Goal: Task Accomplishment & Management: Manage account settings

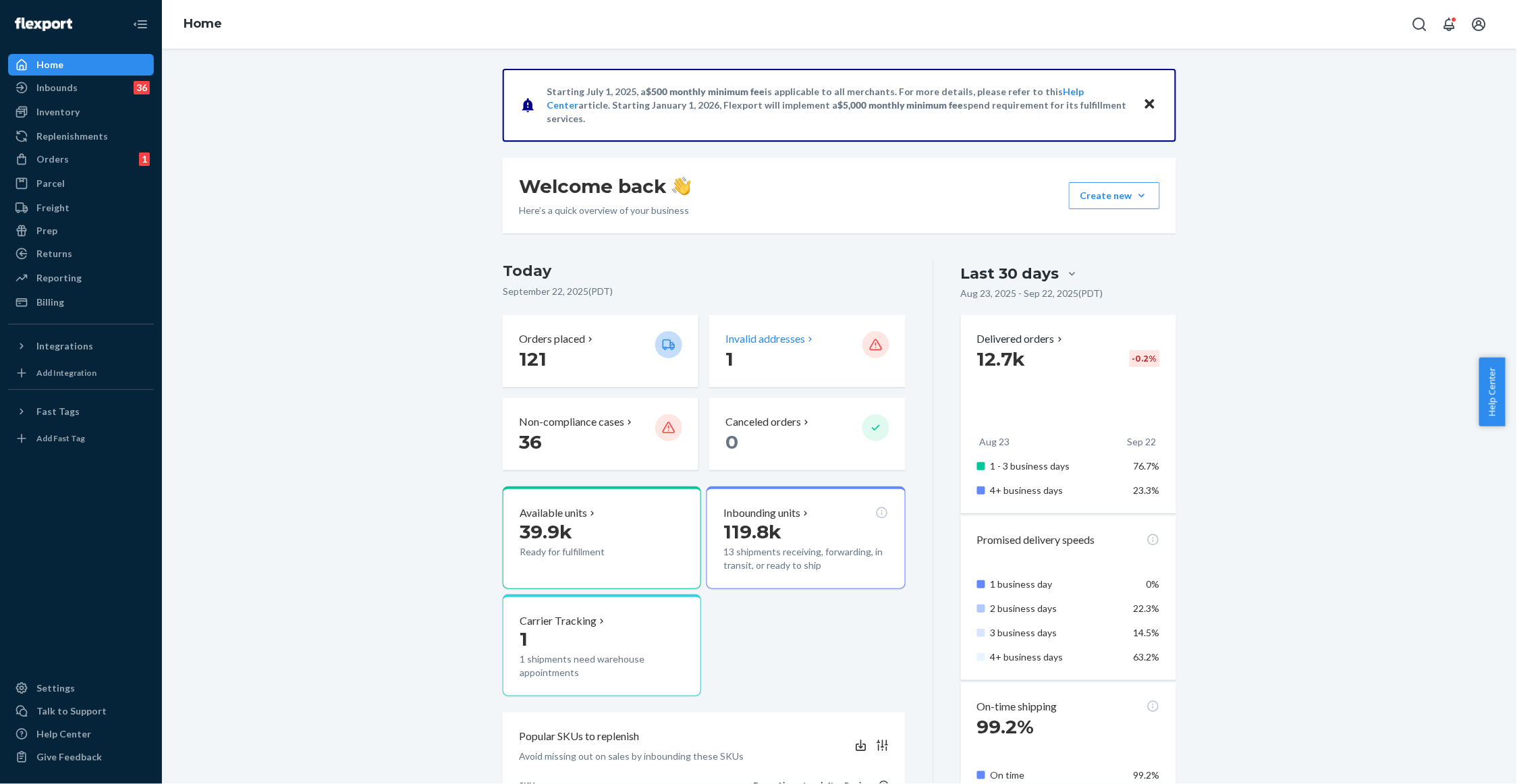
click at [788, 336] on p "Invalid addresses" at bounding box center [765, 338] width 80 height 15
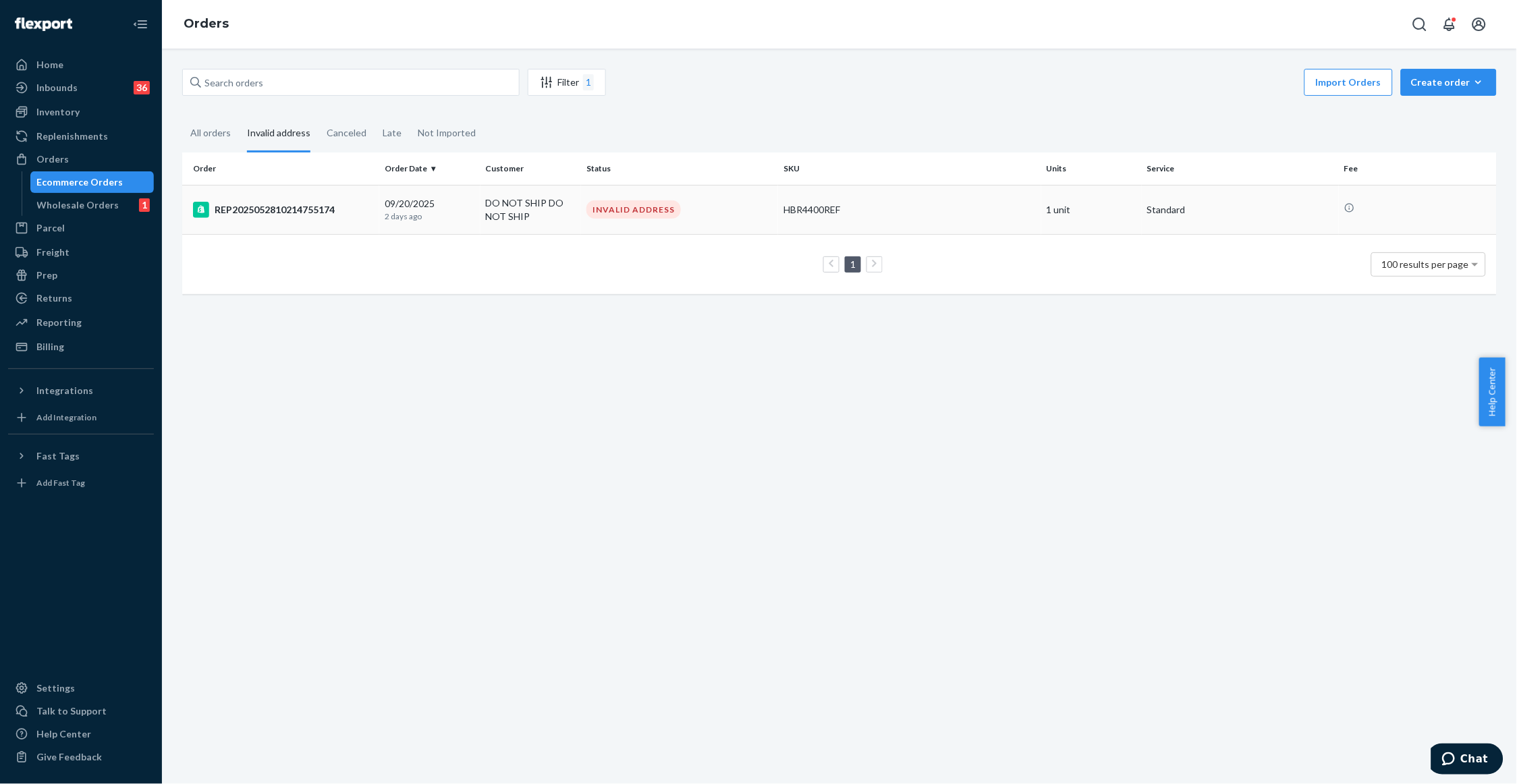
click at [253, 213] on div "REP2025052810214755174" at bounding box center [283, 209] width 181 height 16
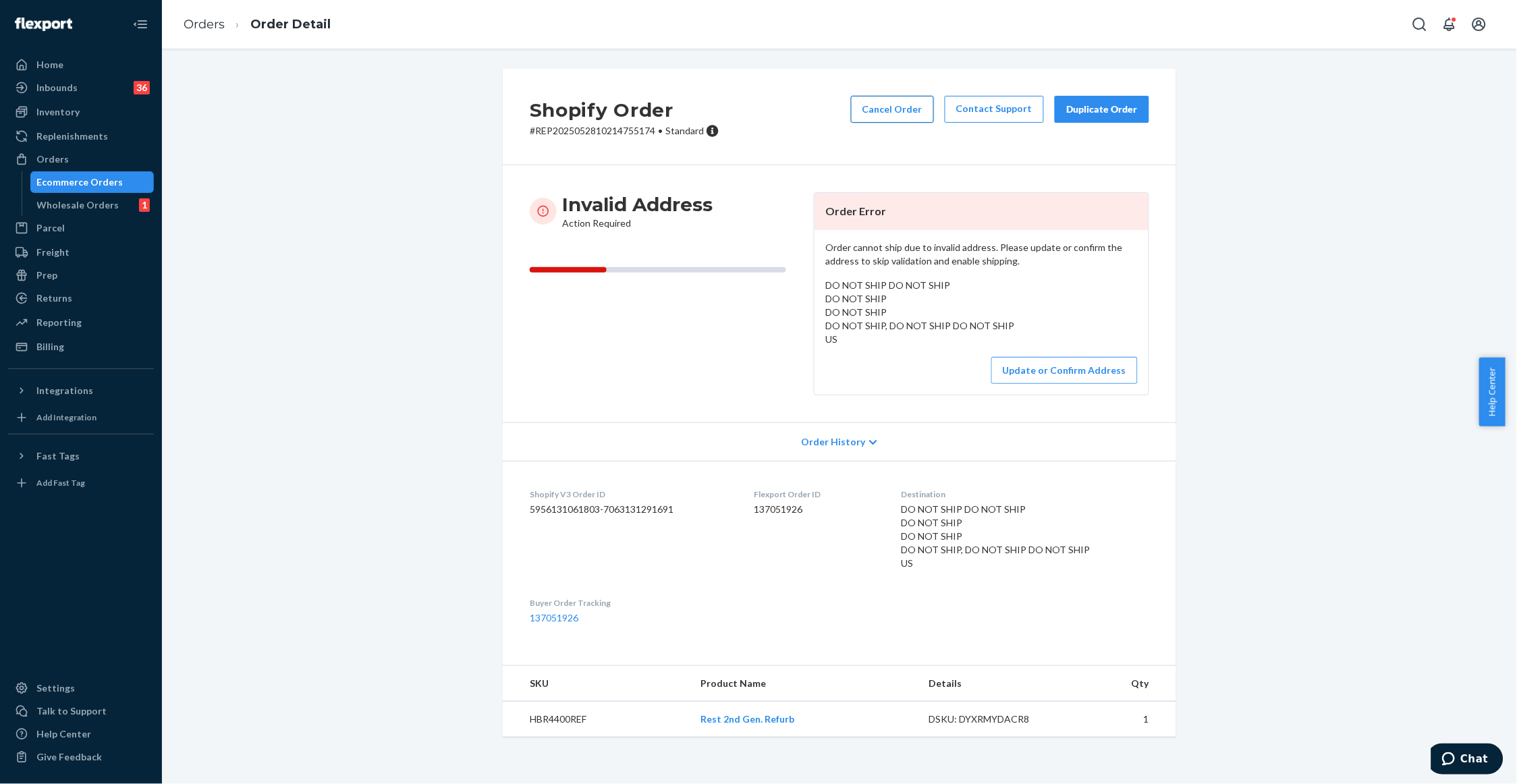
click at [898, 114] on button "Cancel Order" at bounding box center [892, 109] width 83 height 27
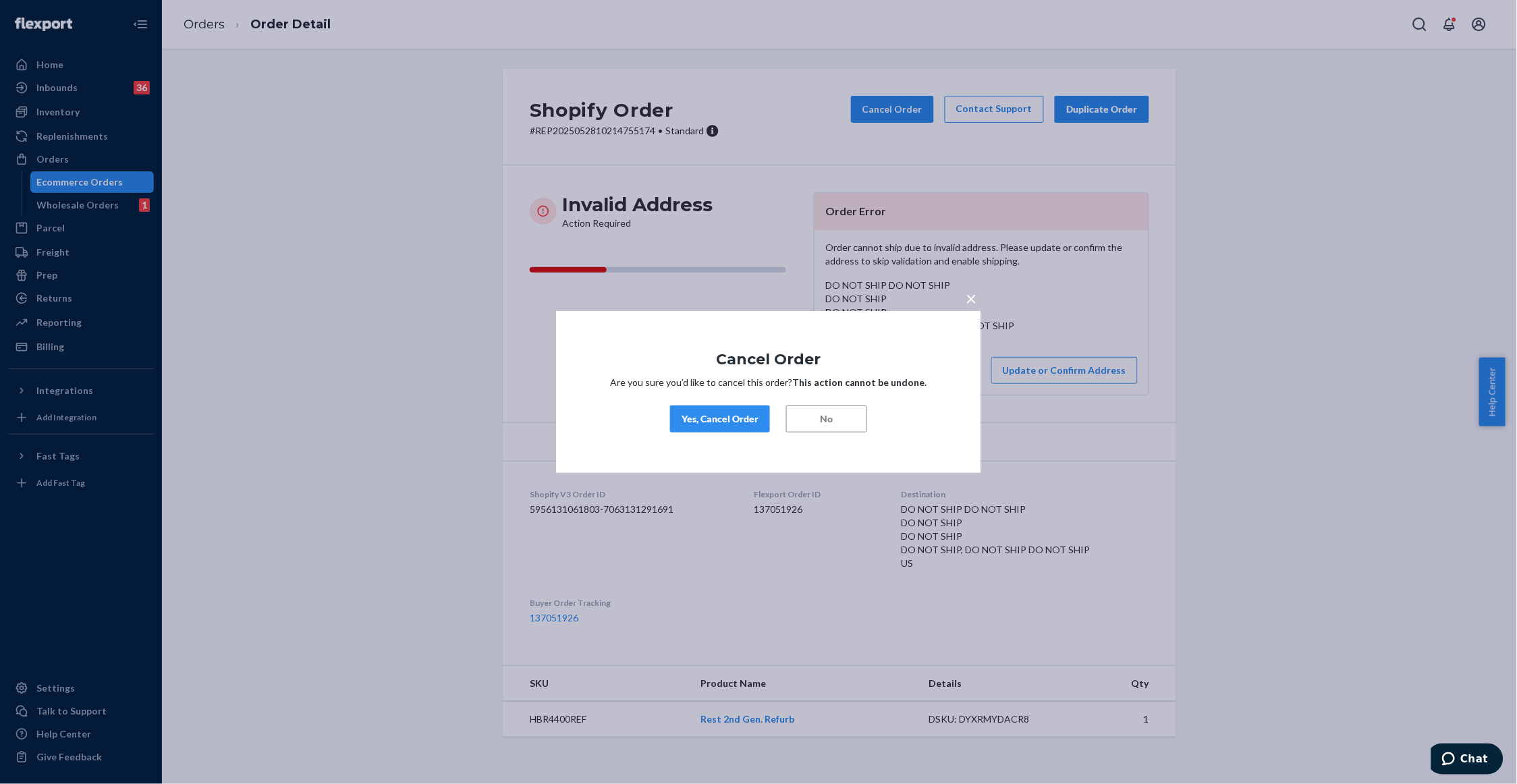
click at [715, 422] on div "Yes, Cancel Order" at bounding box center [720, 419] width 77 height 14
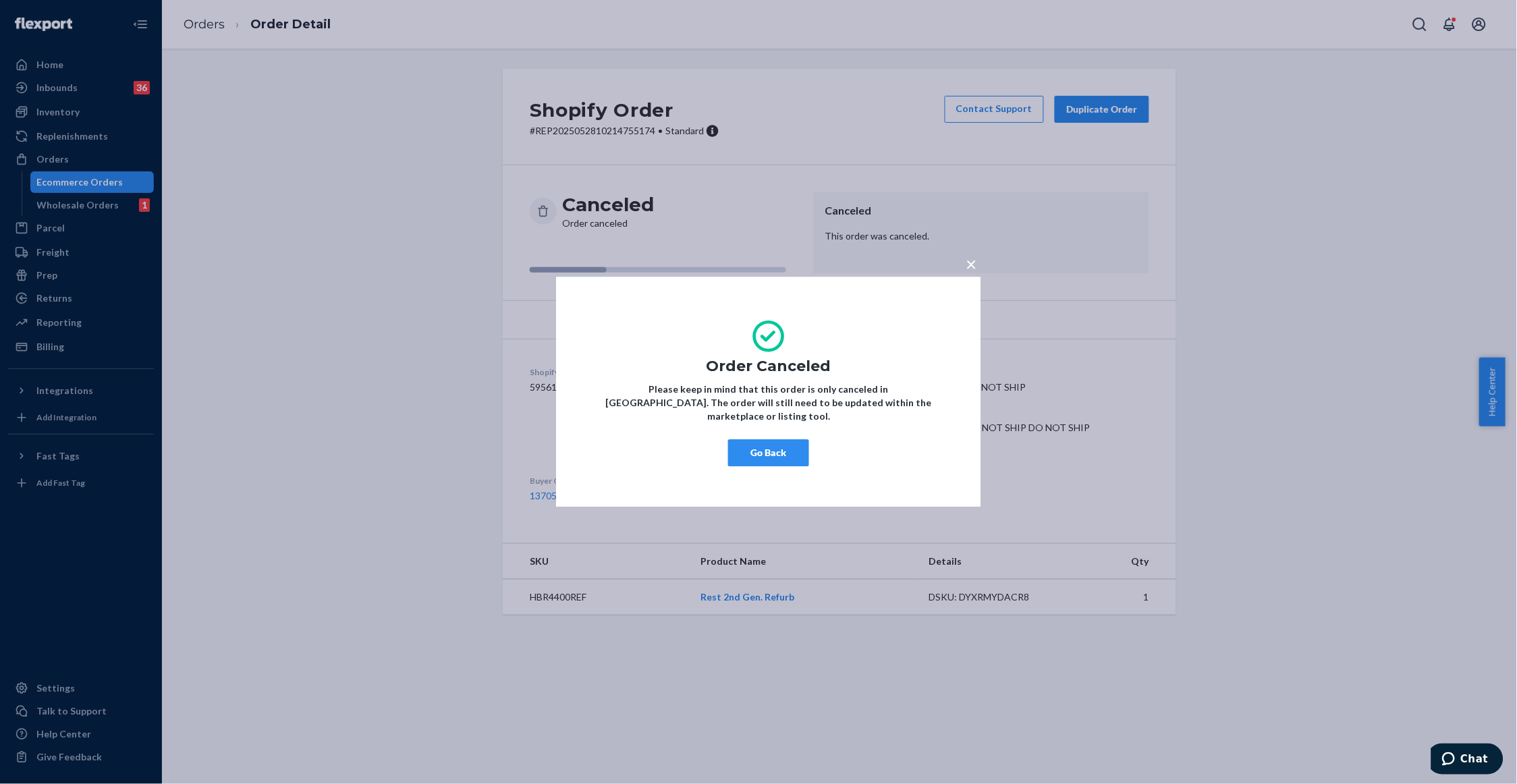
click at [965, 272] on button "×" at bounding box center [971, 261] width 19 height 24
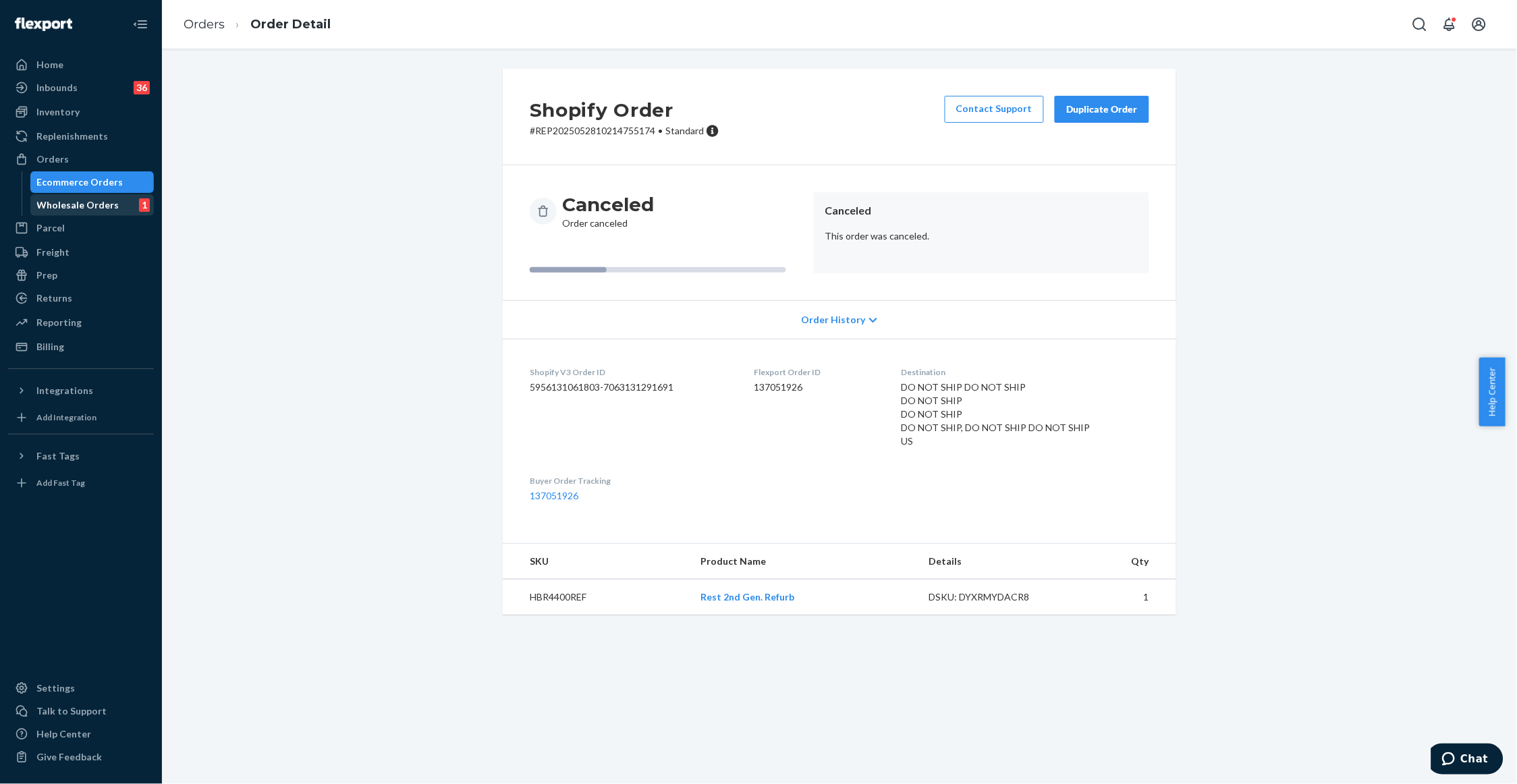
click at [83, 204] on div "Wholesale Orders" at bounding box center [78, 205] width 82 height 14
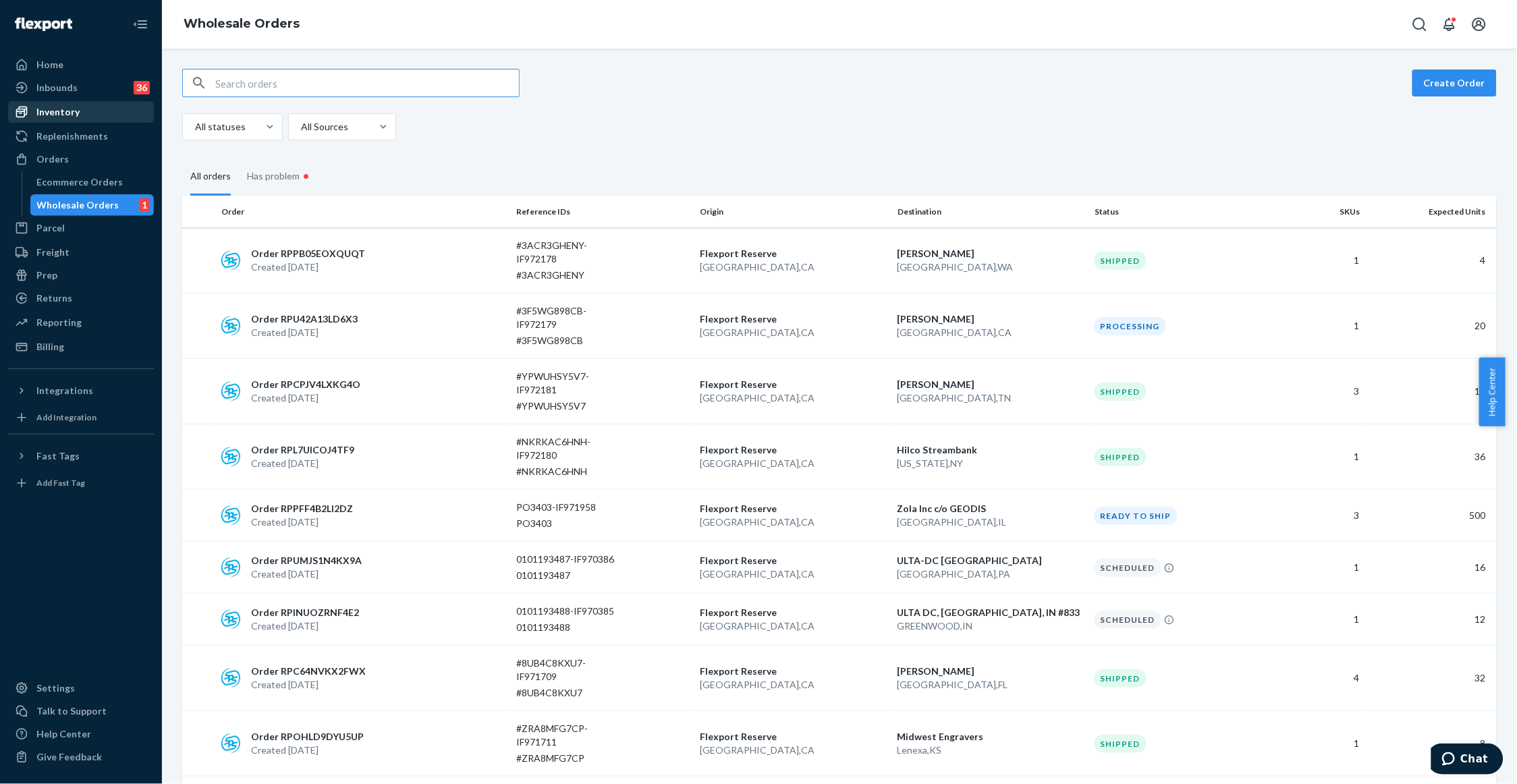
click at [96, 104] on div "Inventory" at bounding box center [81, 111] width 143 height 19
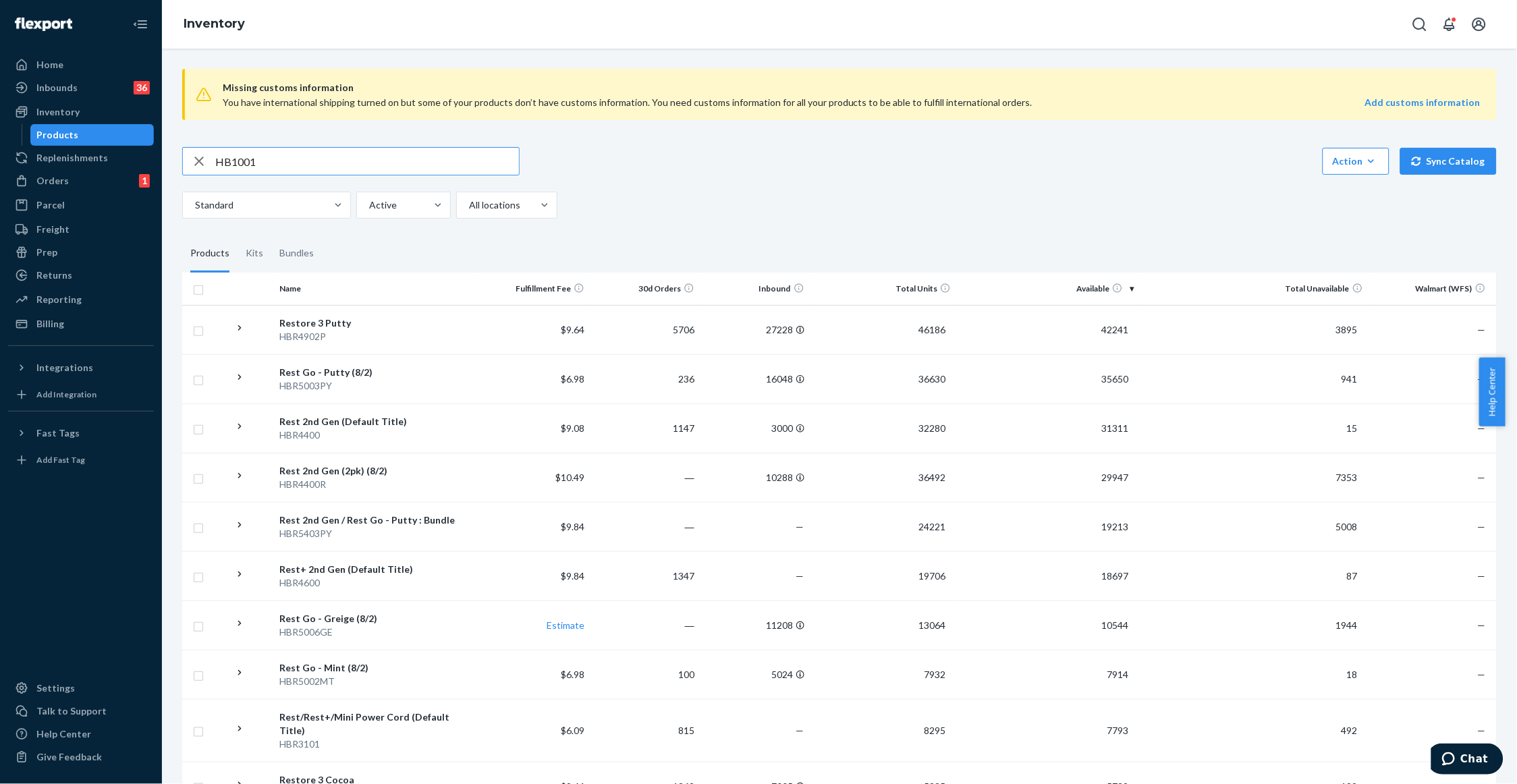
type input "HB1001"
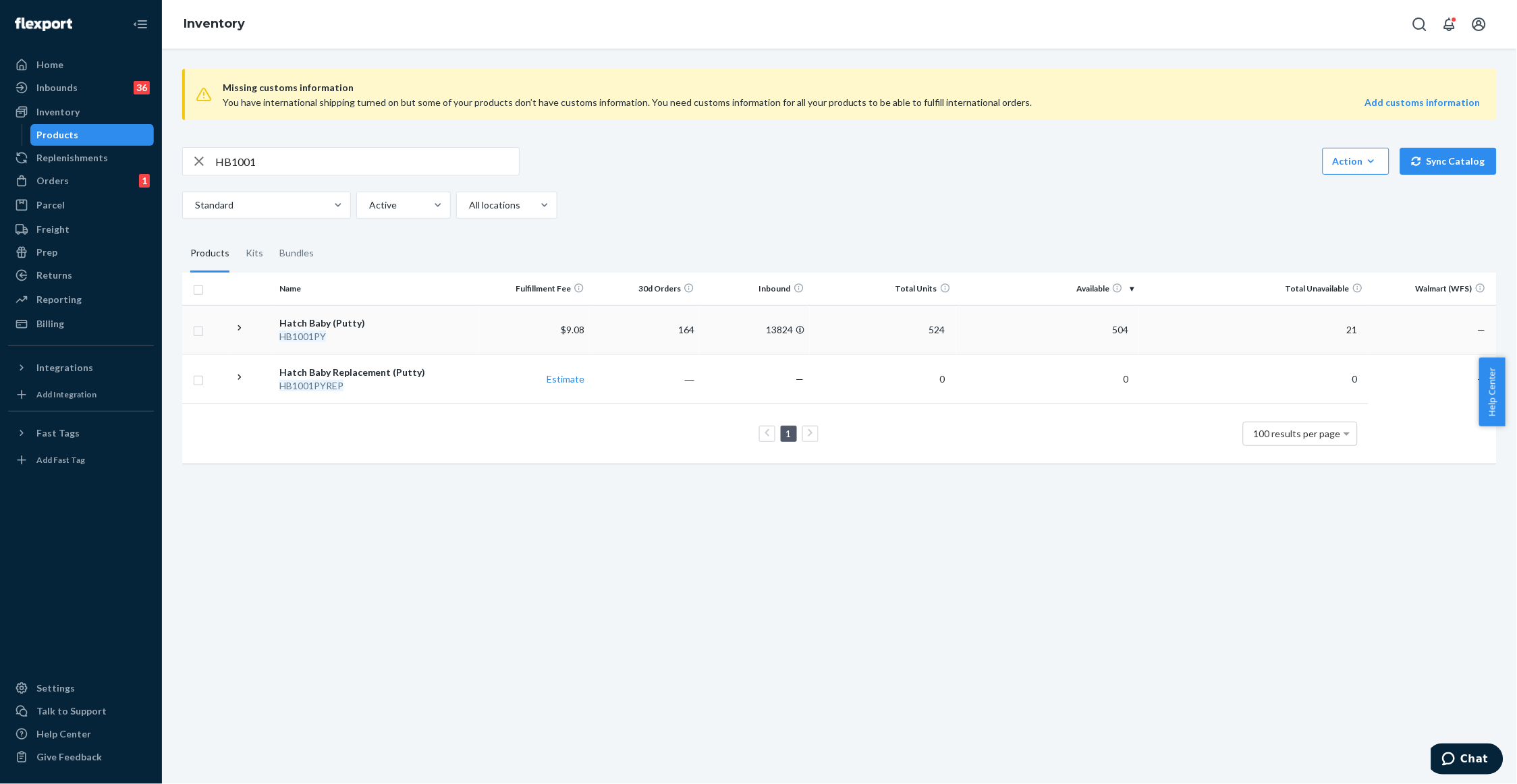
click at [235, 328] on icon at bounding box center [240, 328] width 13 height 13
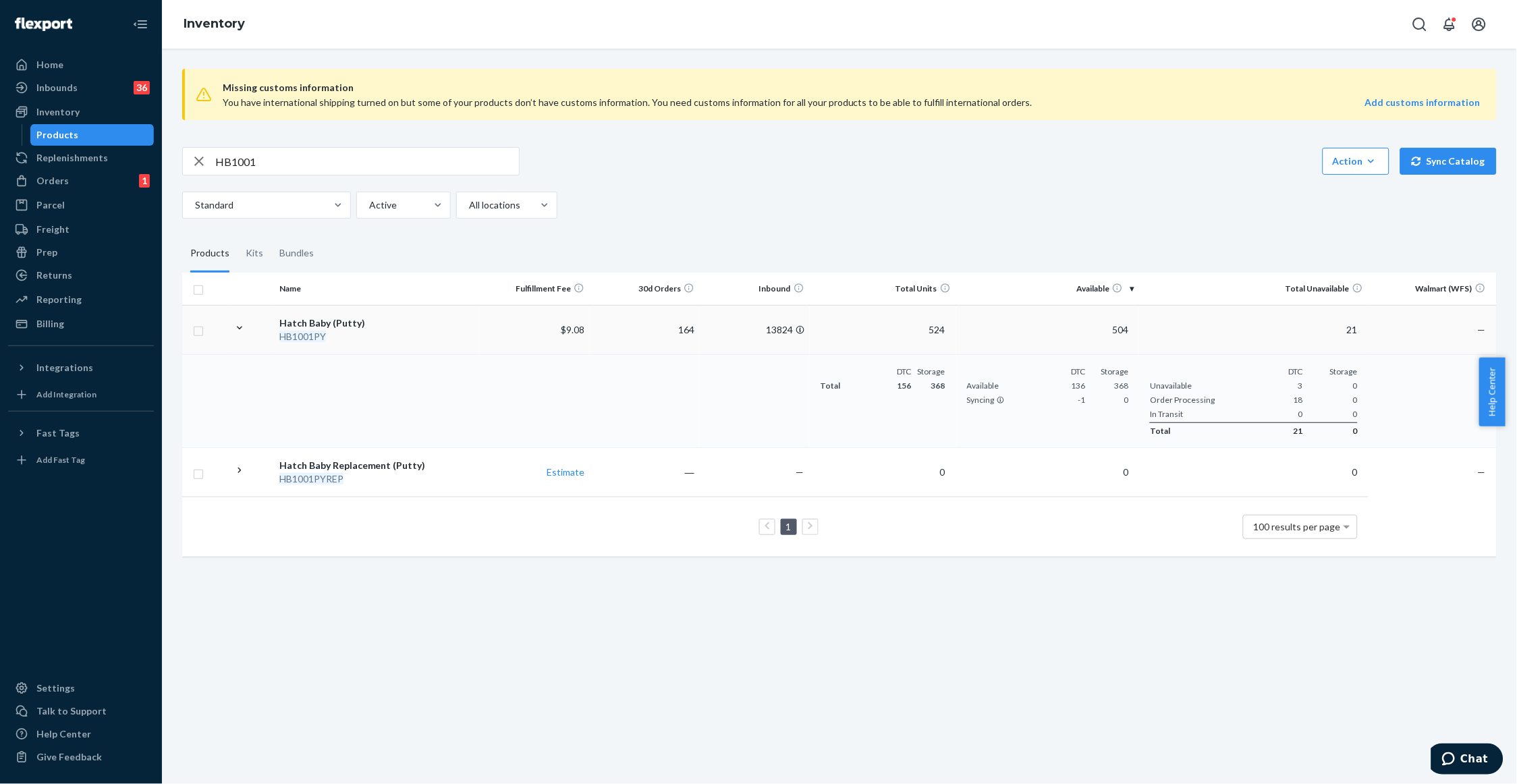
click at [305, 334] on em "HB1001PY" at bounding box center [302, 336] width 46 height 11
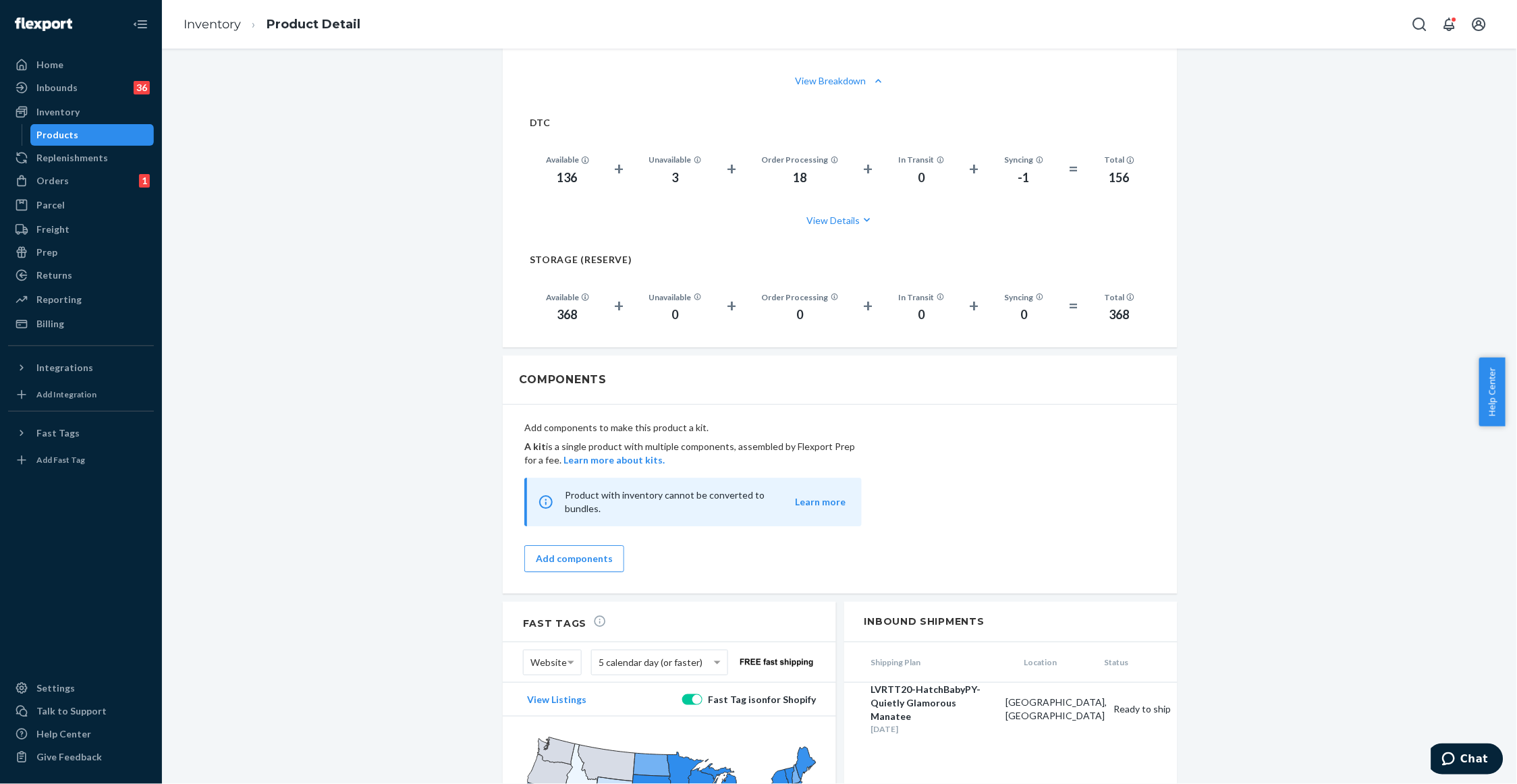
scroll to position [1066, 0]
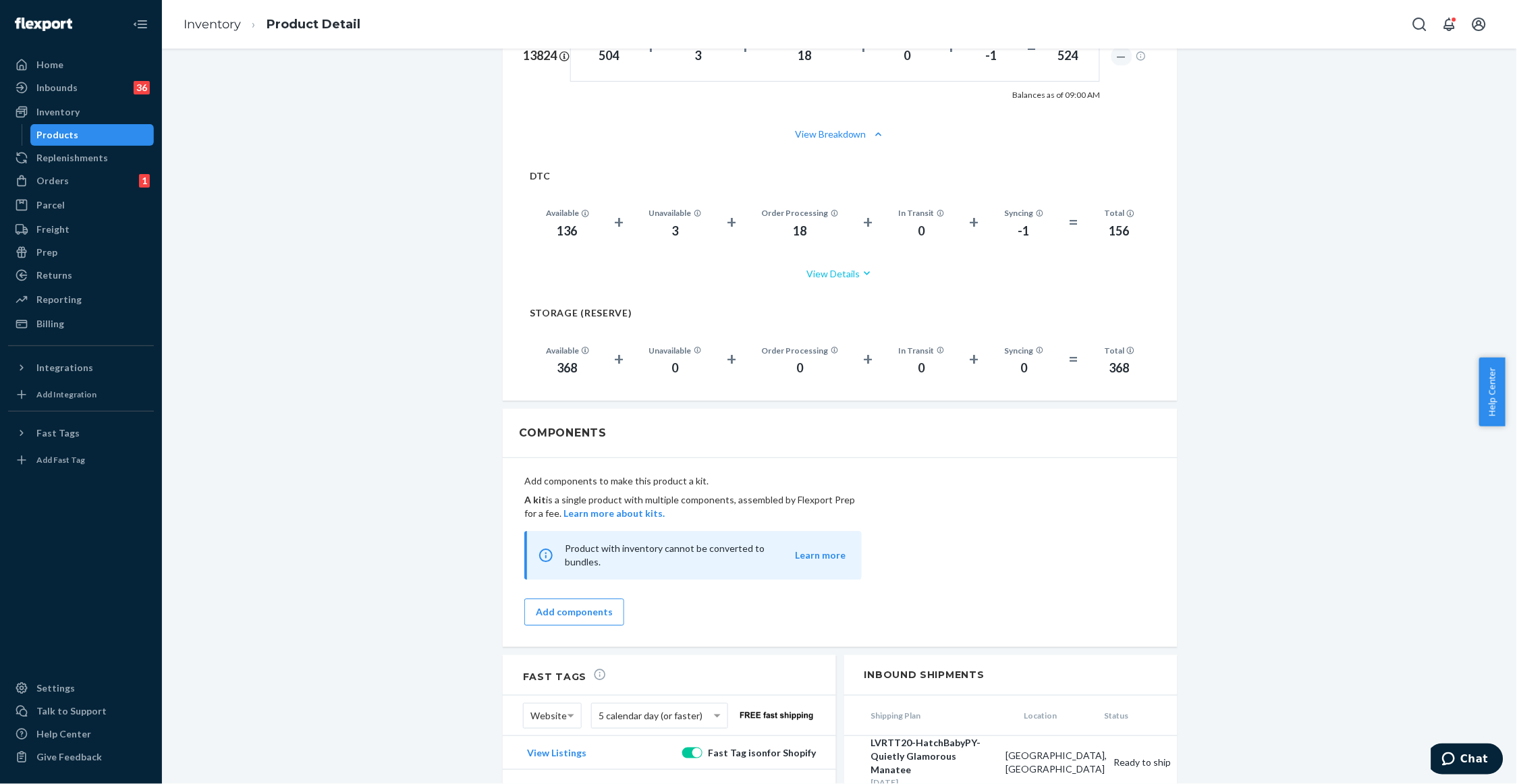
click at [833, 256] on button "View Details" at bounding box center [840, 274] width 621 height 36
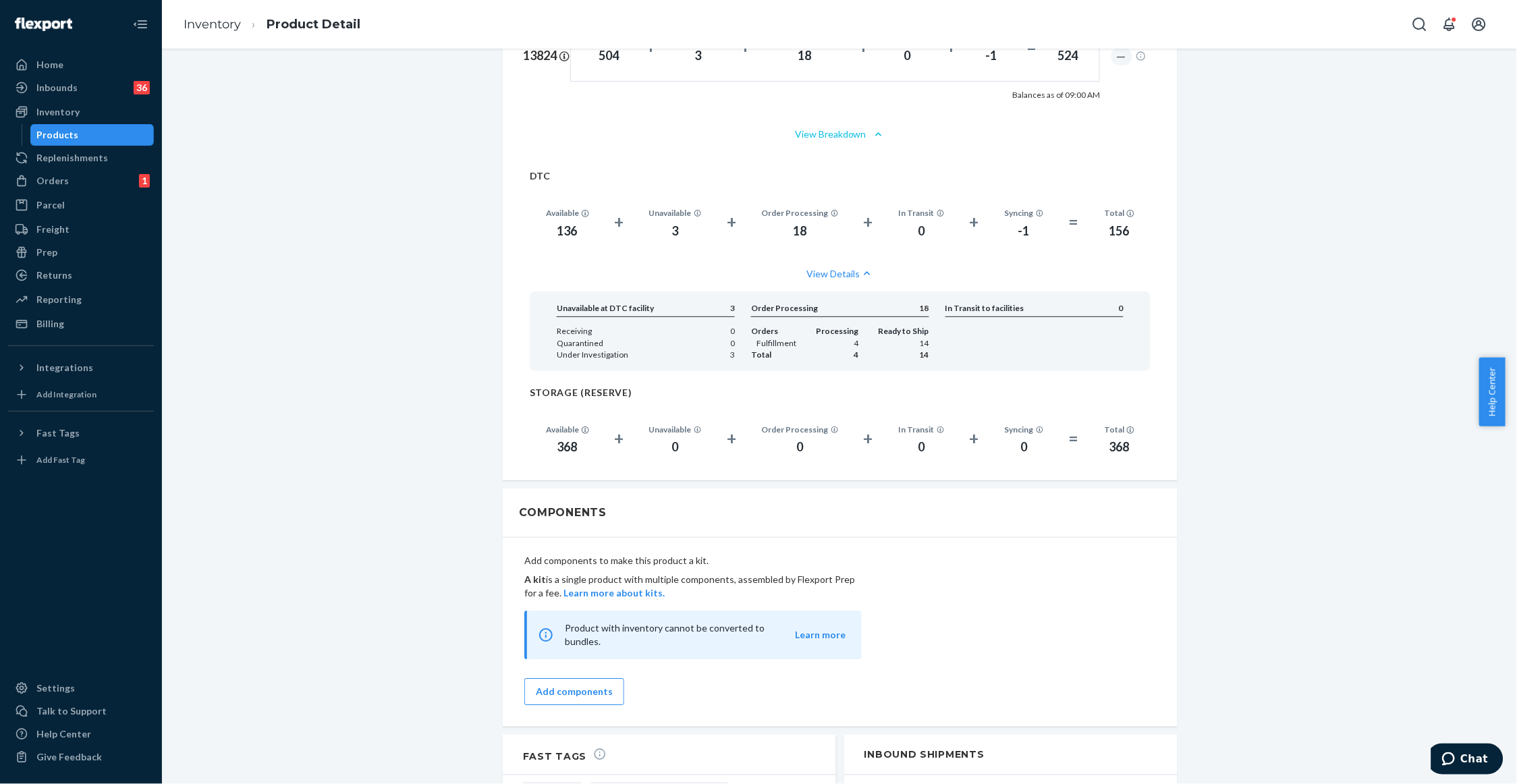
click at [847, 127] on button "View Breakdown" at bounding box center [840, 134] width 634 height 14
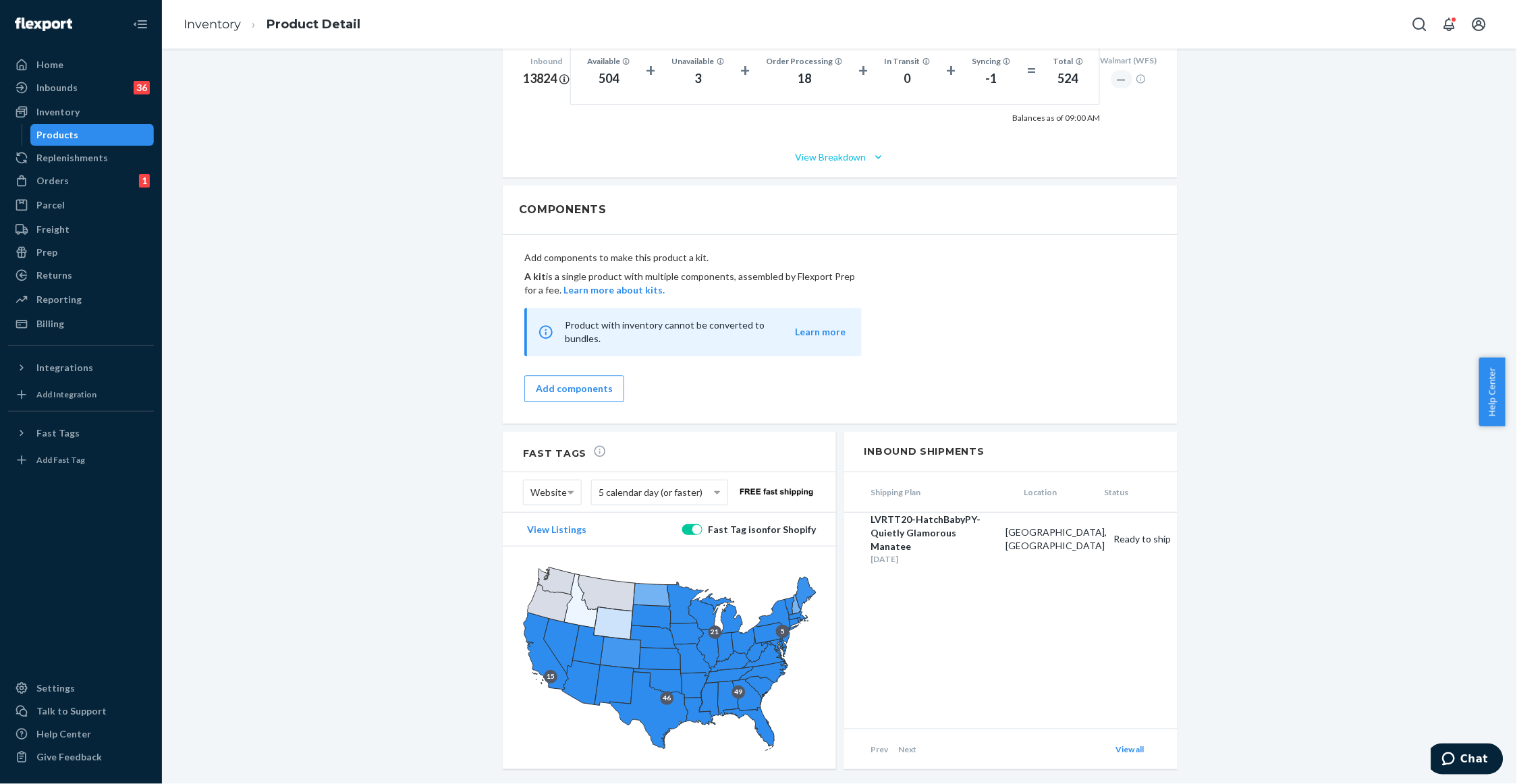
click at [853, 150] on button "View Breakdown" at bounding box center [840, 157] width 634 height 14
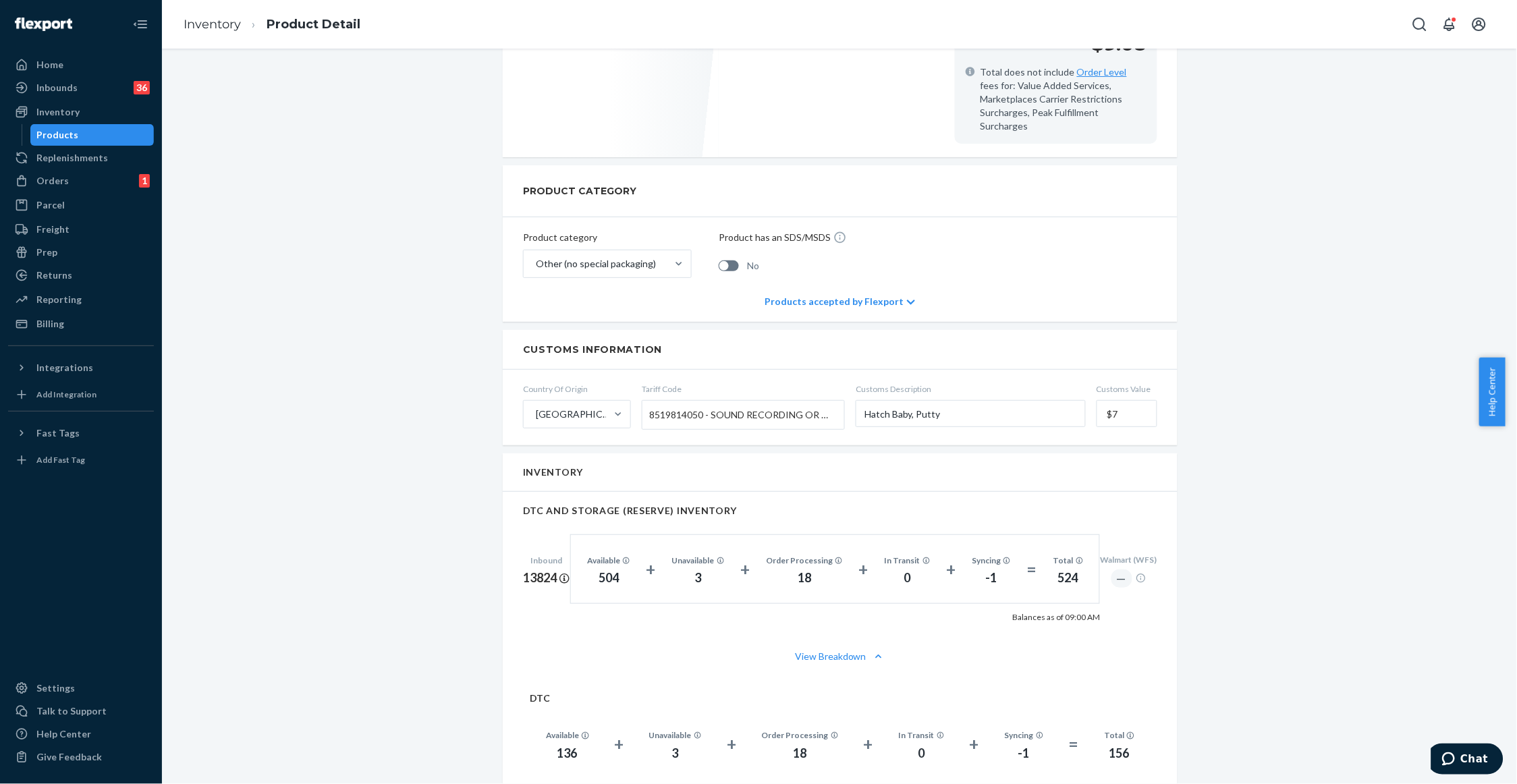
scroll to position [467, 0]
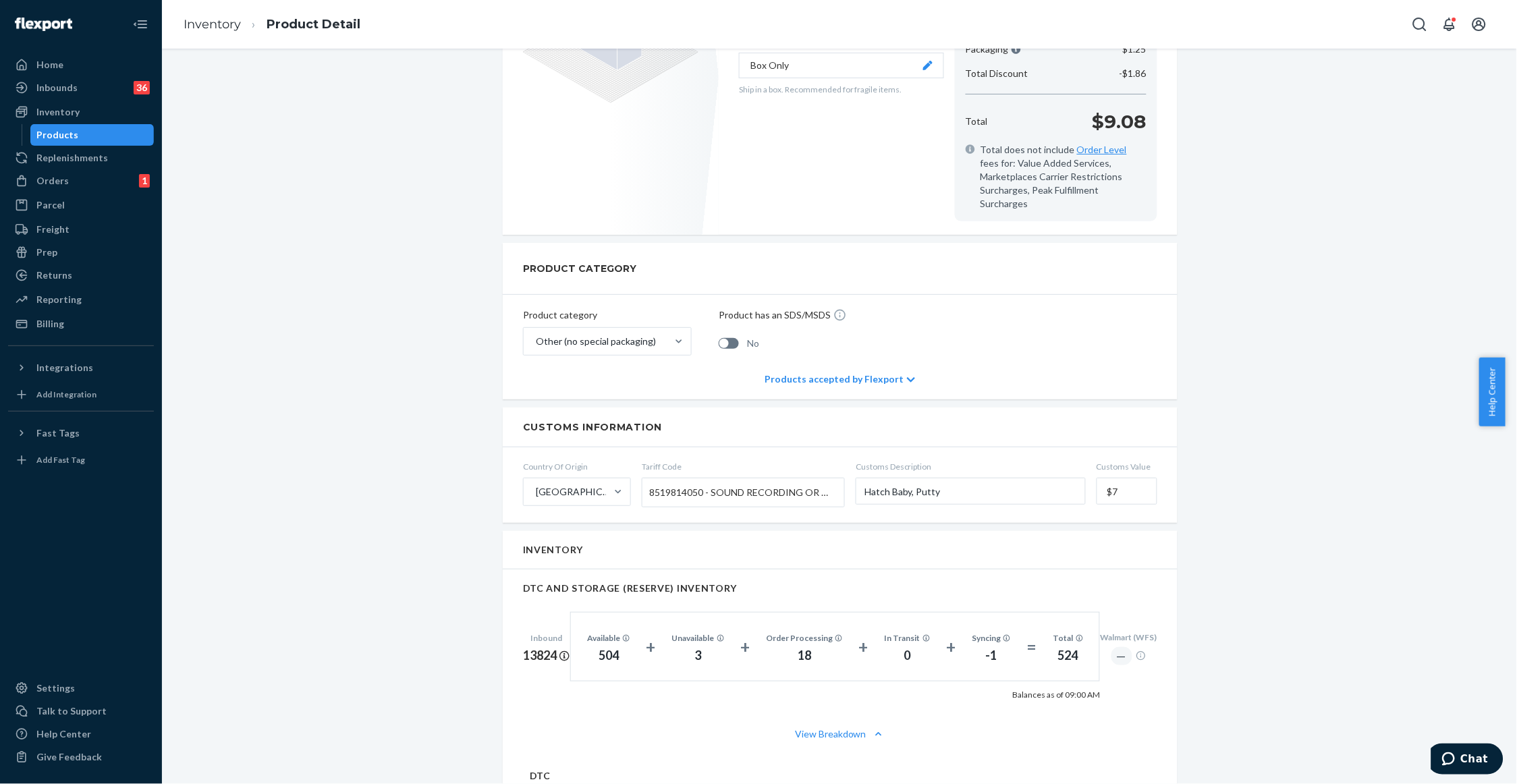
click at [365, 334] on div "Walmart Fast Tags are disabled due to mislink. Fast tags are not working for Wa…" at bounding box center [840, 617] width 1335 height 2030
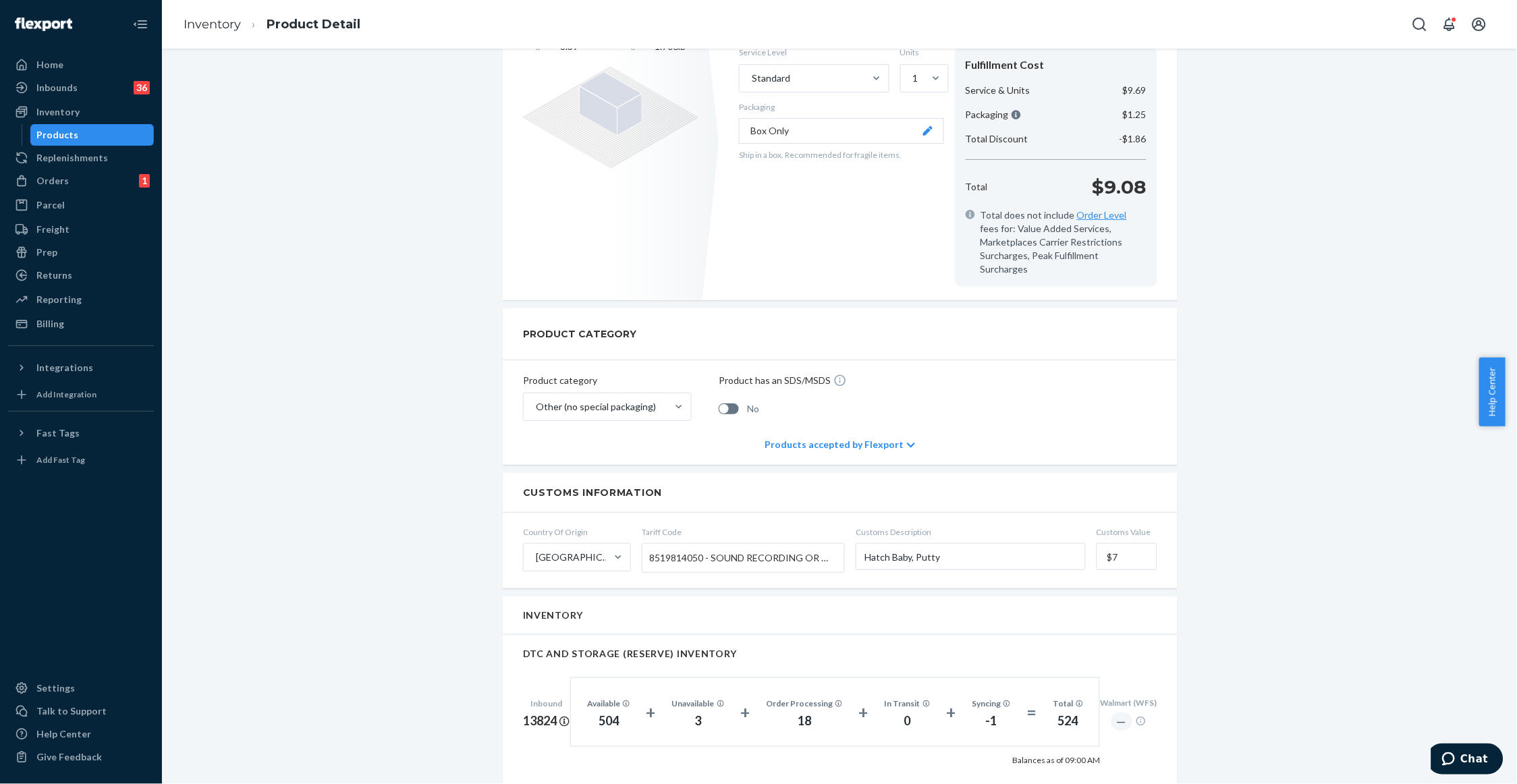
scroll to position [0, 0]
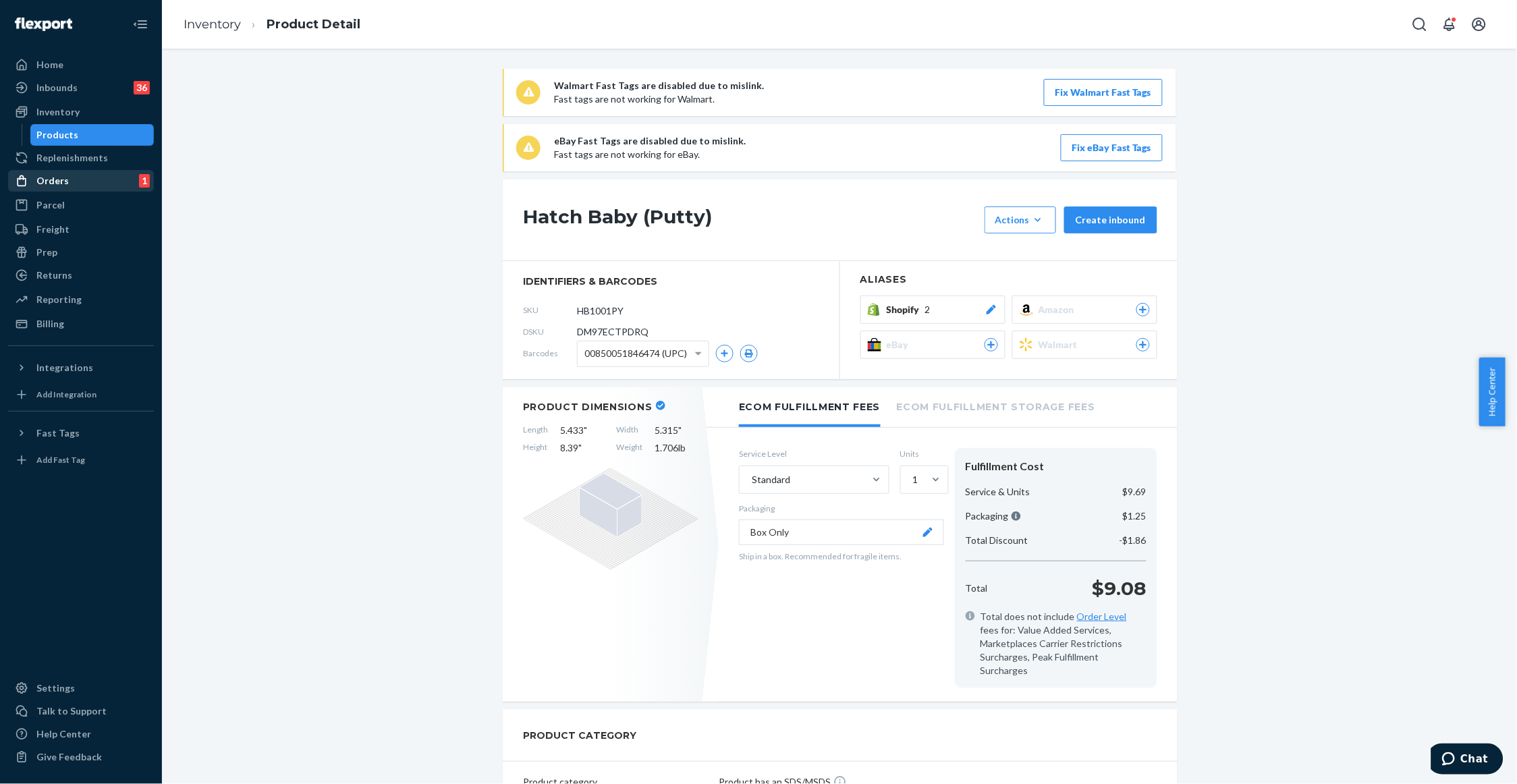
click at [70, 174] on div "Orders 1" at bounding box center [81, 180] width 143 height 19
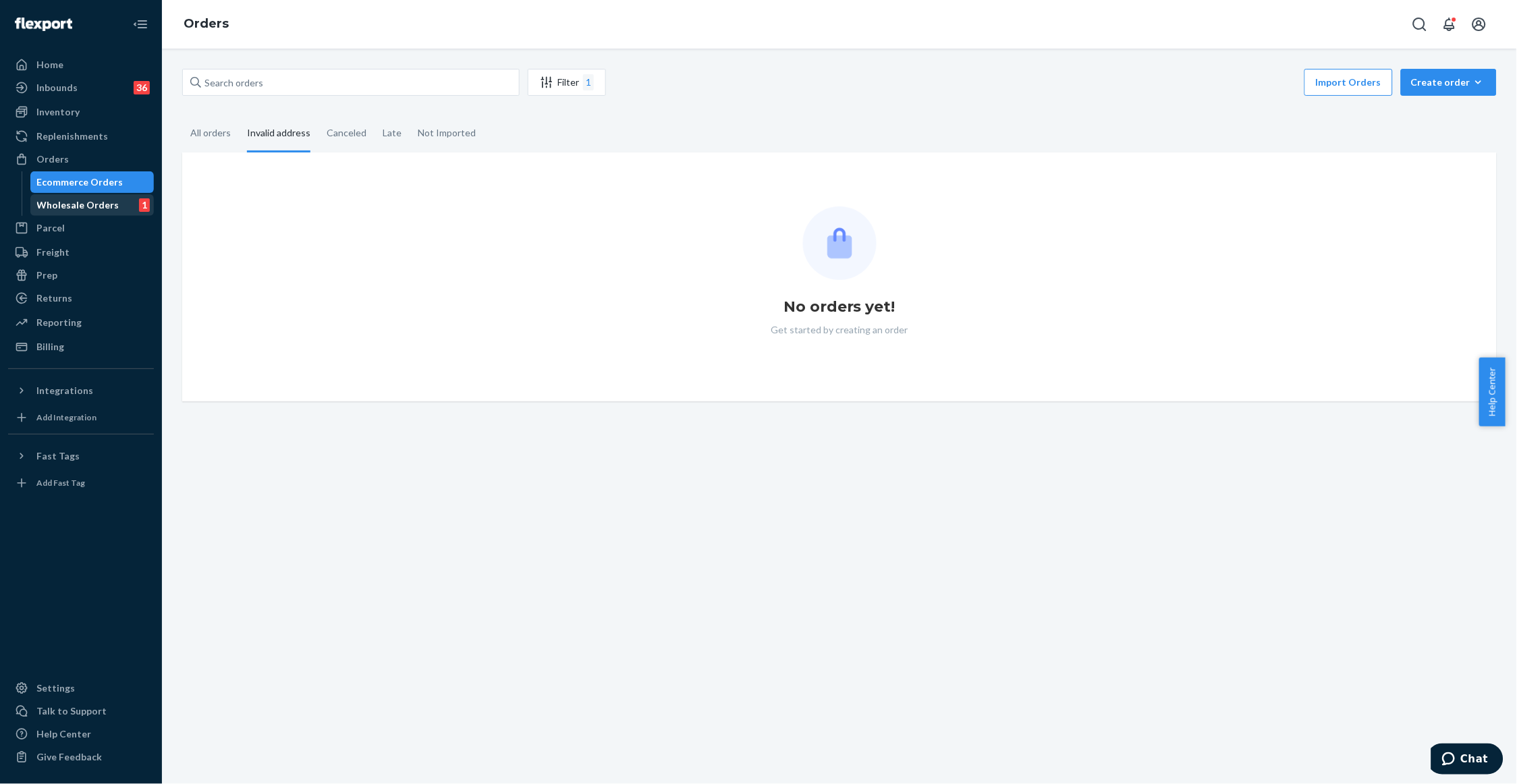
click at [73, 205] on div "Wholesale Orders" at bounding box center [78, 205] width 82 height 14
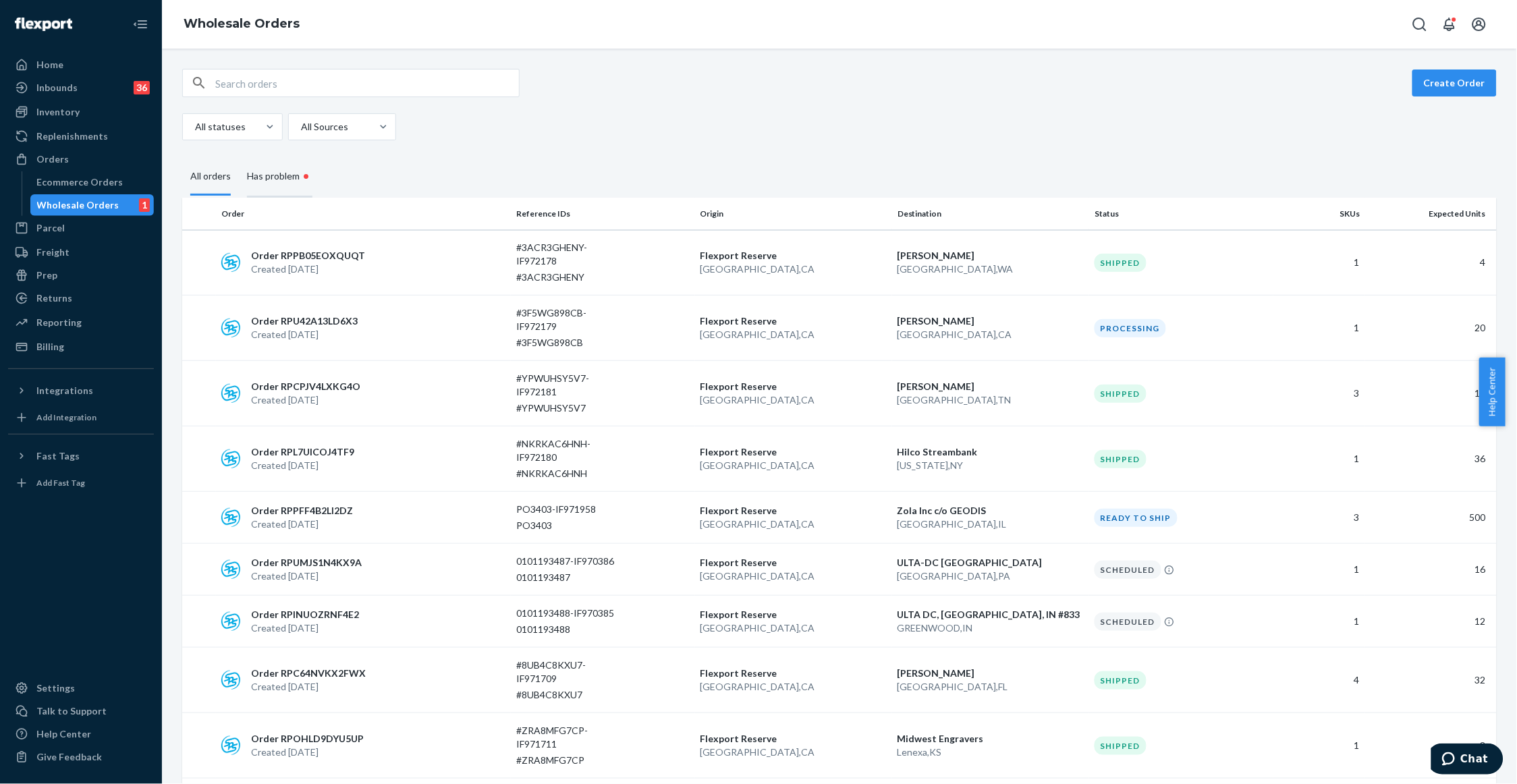
click at [290, 175] on div "Has problem •" at bounding box center [279, 177] width 66 height 41
click at [239, 157] on input "Has problem •" at bounding box center [239, 157] width 0 height 0
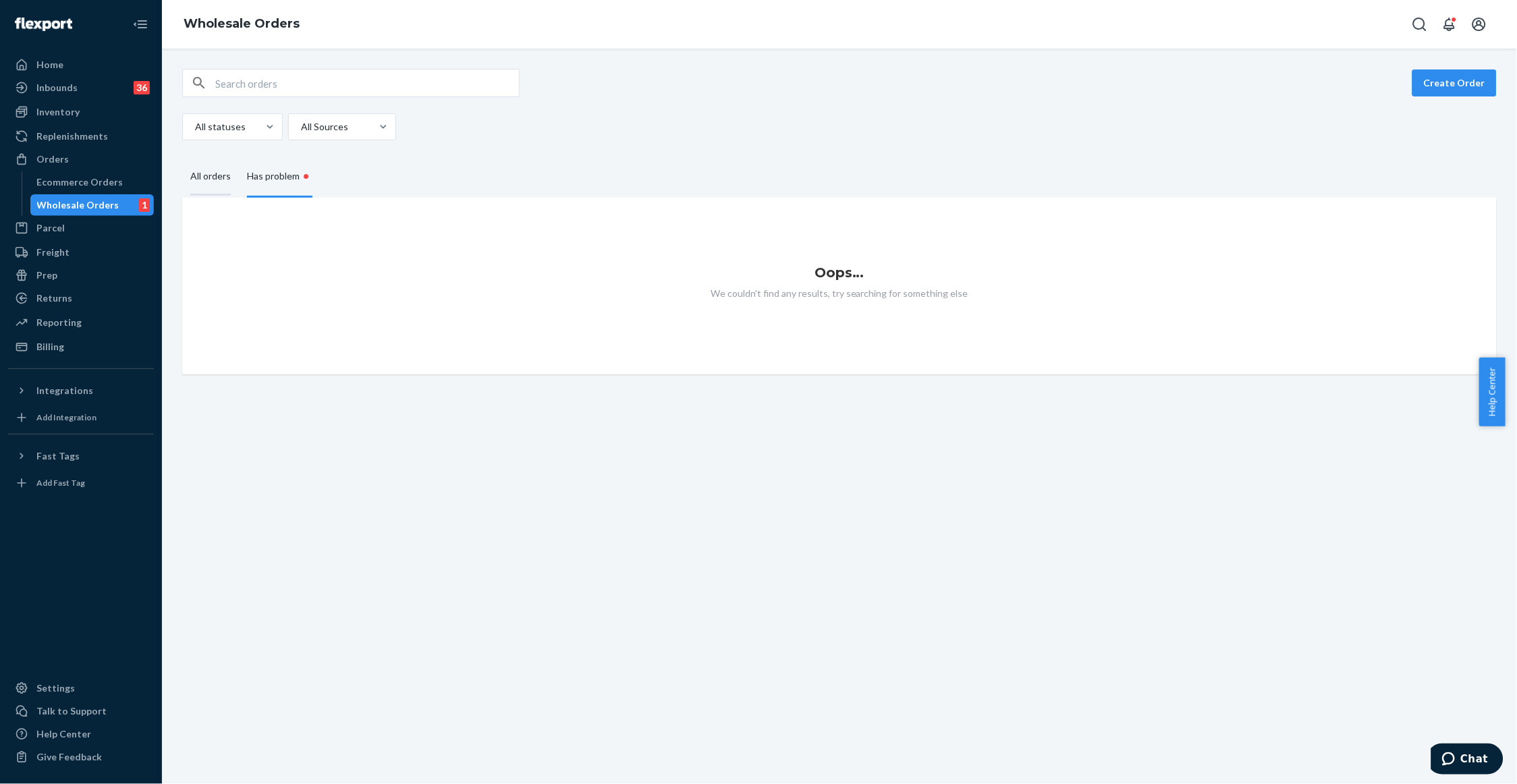
click at [214, 182] on div "All orders" at bounding box center [210, 177] width 41 height 37
click at [182, 158] on input "All orders" at bounding box center [182, 158] width 0 height 0
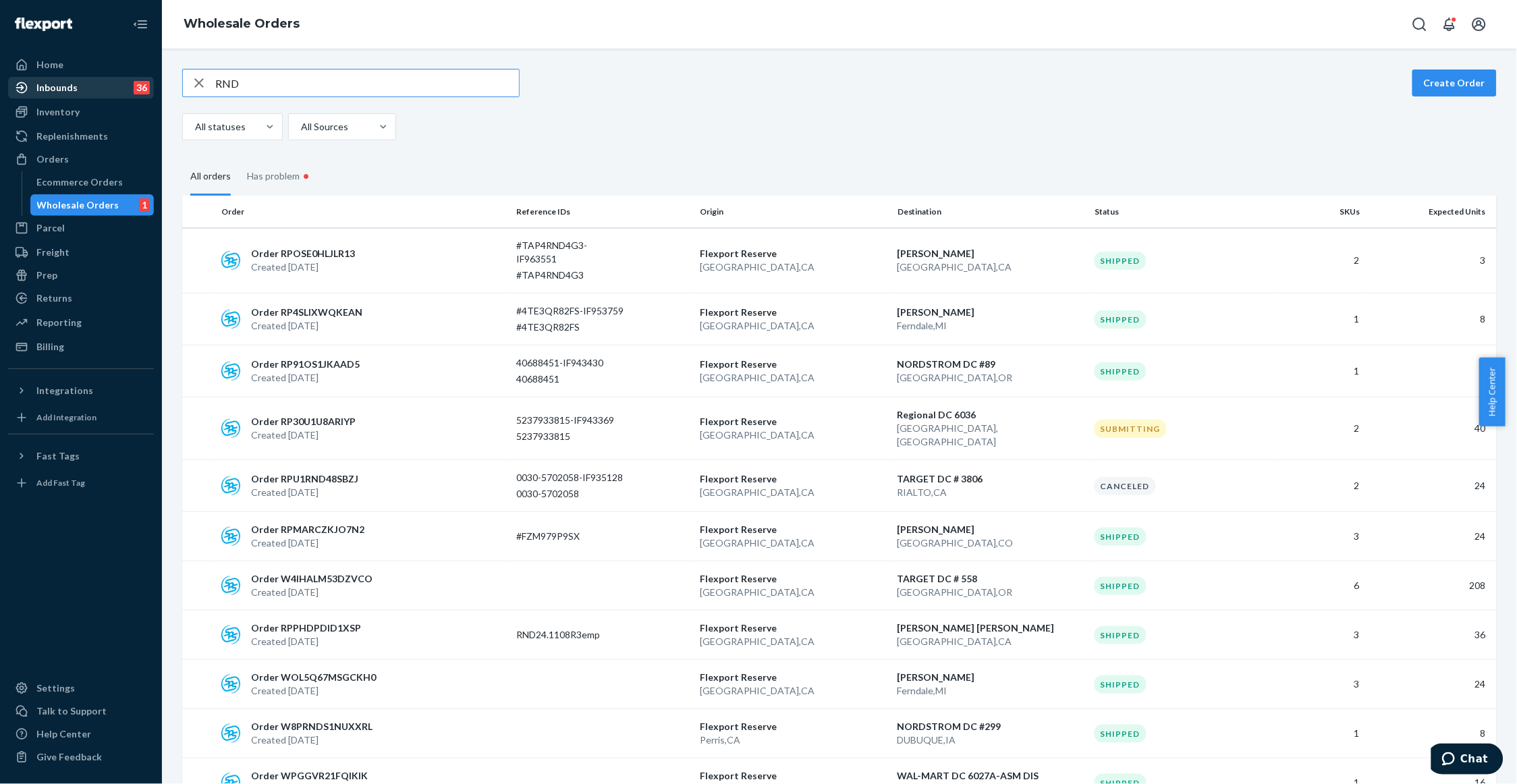
type input "RND"
click at [66, 90] on div "Inbounds" at bounding box center [57, 88] width 41 height 14
